Goal: Navigation & Orientation: Find specific page/section

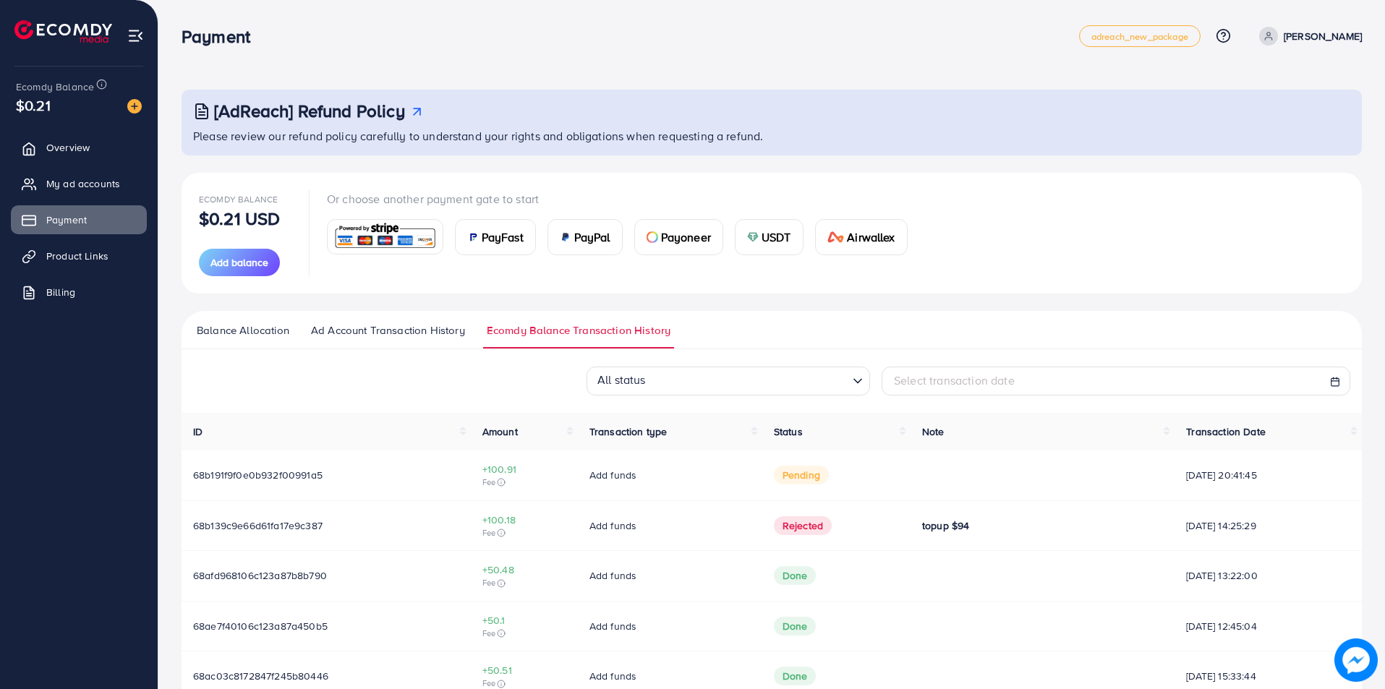
click at [775, 235] on span "USDT" at bounding box center [777, 237] width 30 height 17
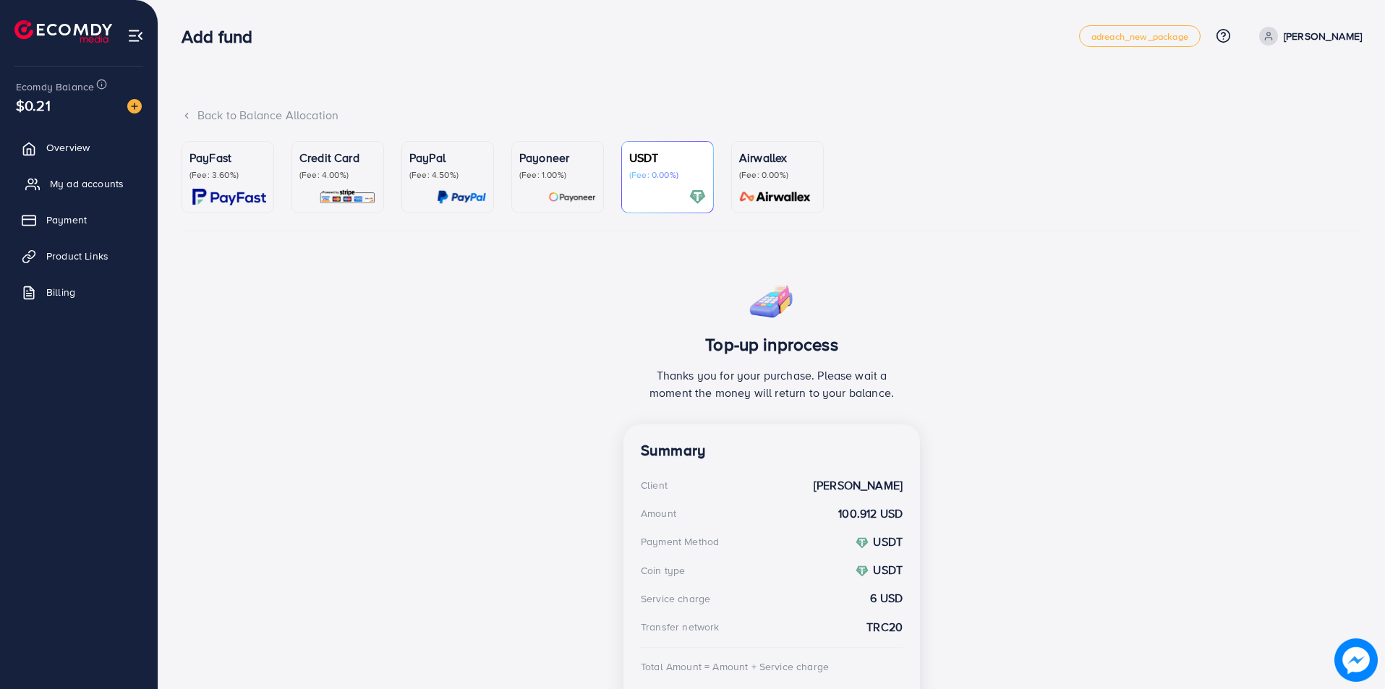
click at [46, 192] on link "My ad accounts" at bounding box center [79, 183] width 136 height 29
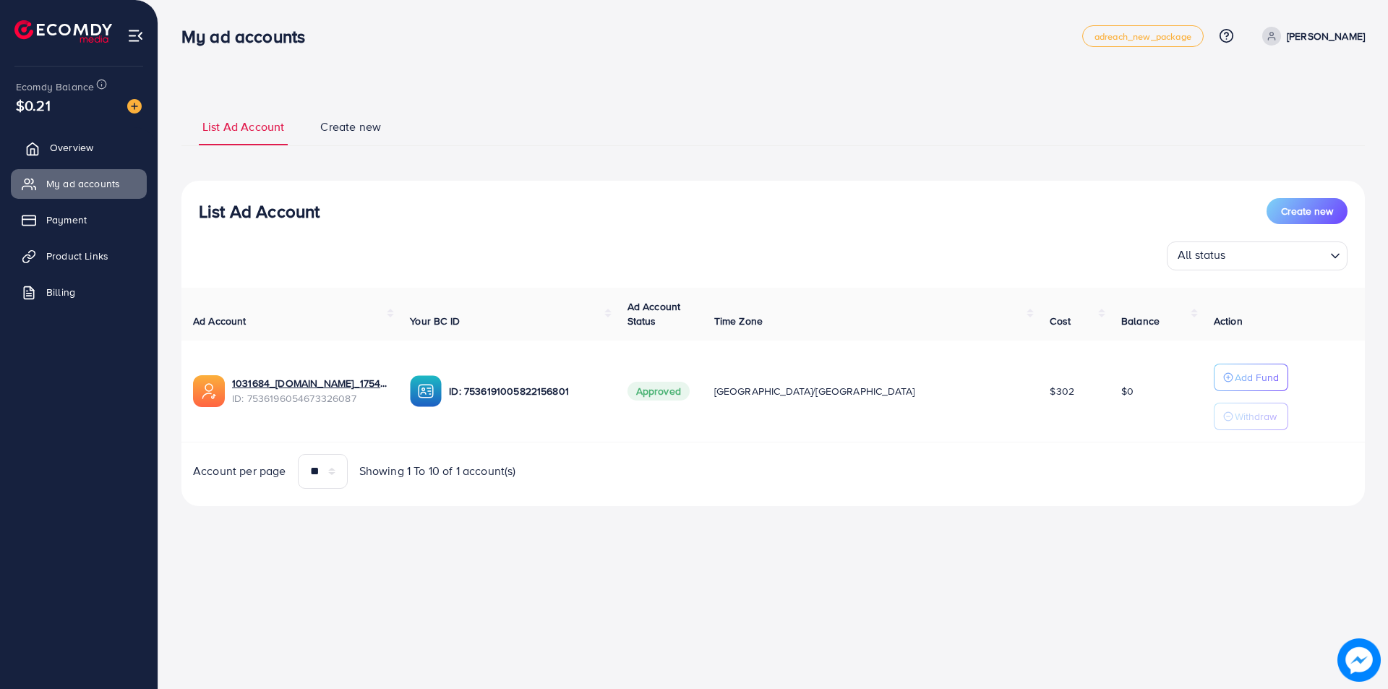
click at [82, 135] on link "Overview" at bounding box center [79, 147] width 136 height 29
